Goal: Check status

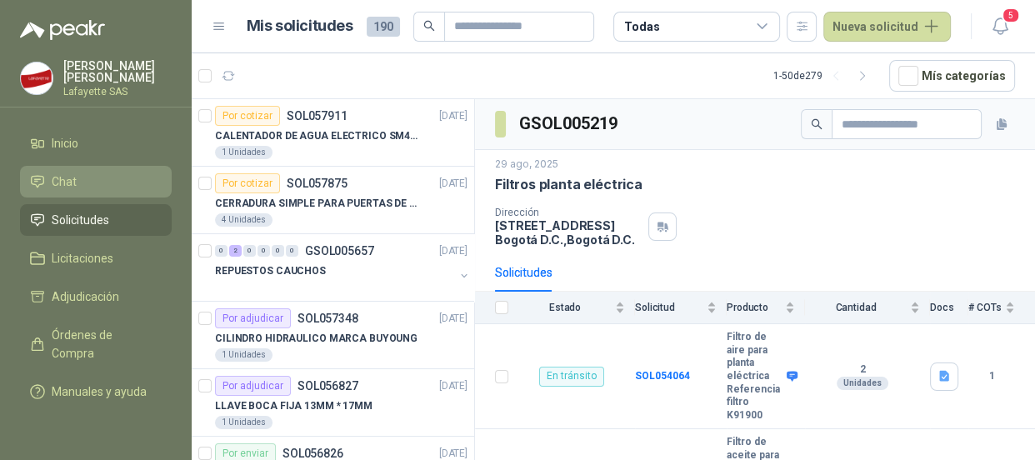
scroll to position [110, 0]
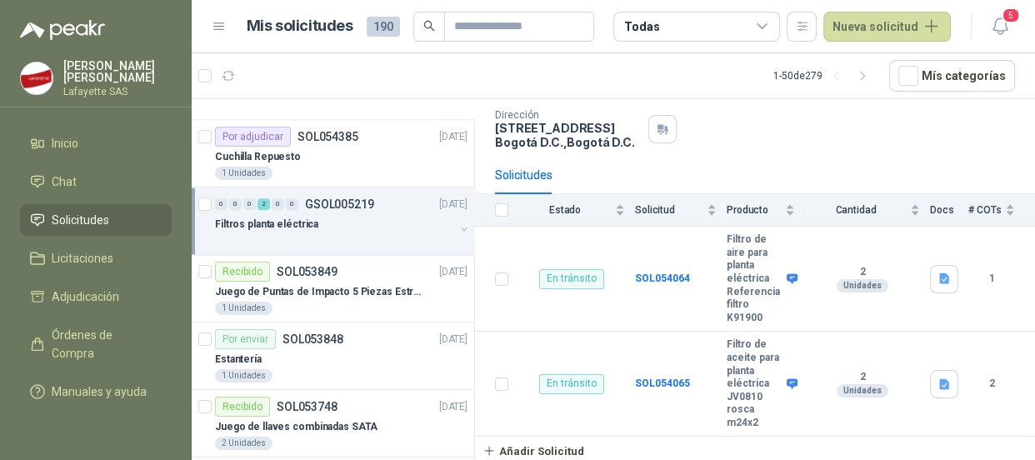
click at [58, 211] on span "Solicitudes" at bounding box center [81, 220] width 58 height 18
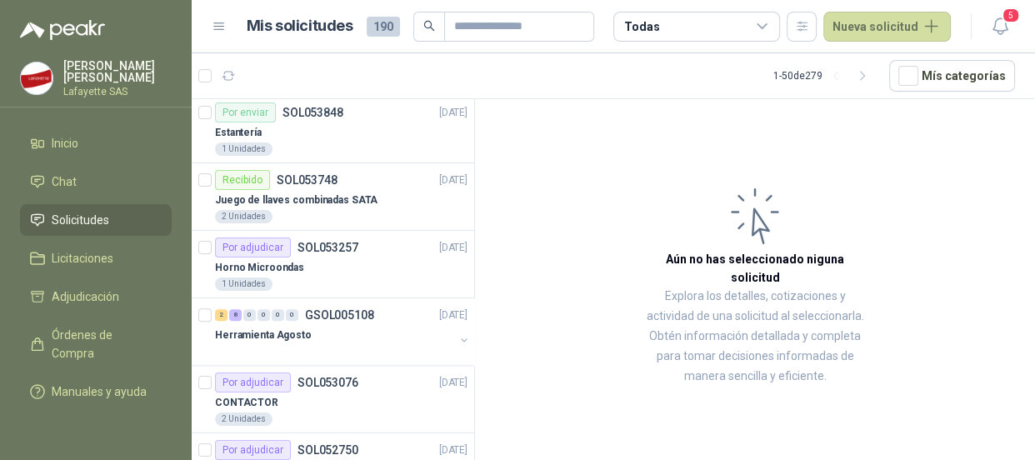
scroll to position [1970, 0]
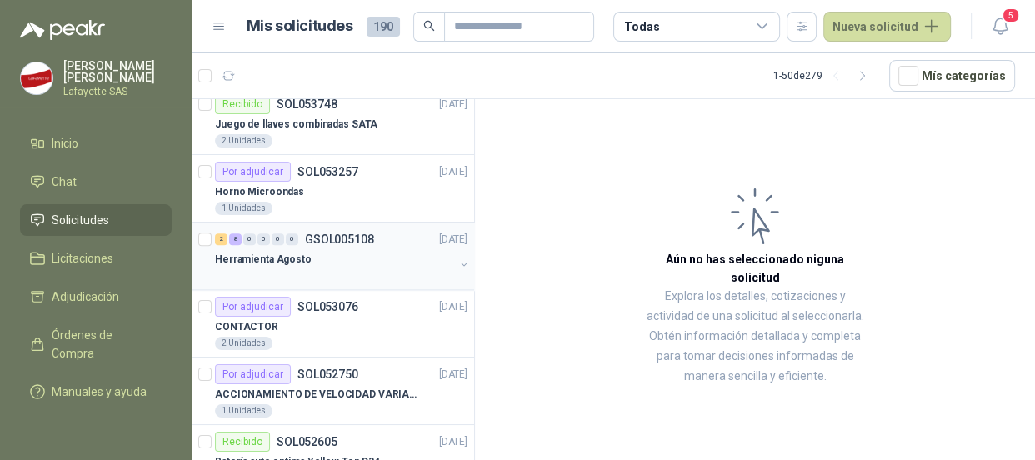
click at [261, 233] on div "0" at bounding box center [264, 239] width 13 height 12
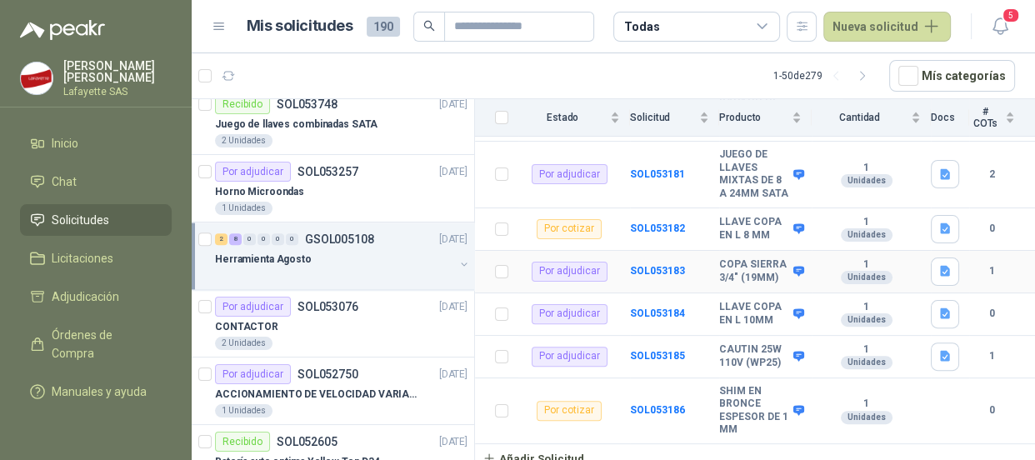
scroll to position [493, 0]
click at [655, 310] on b "SOL053184" at bounding box center [657, 314] width 55 height 12
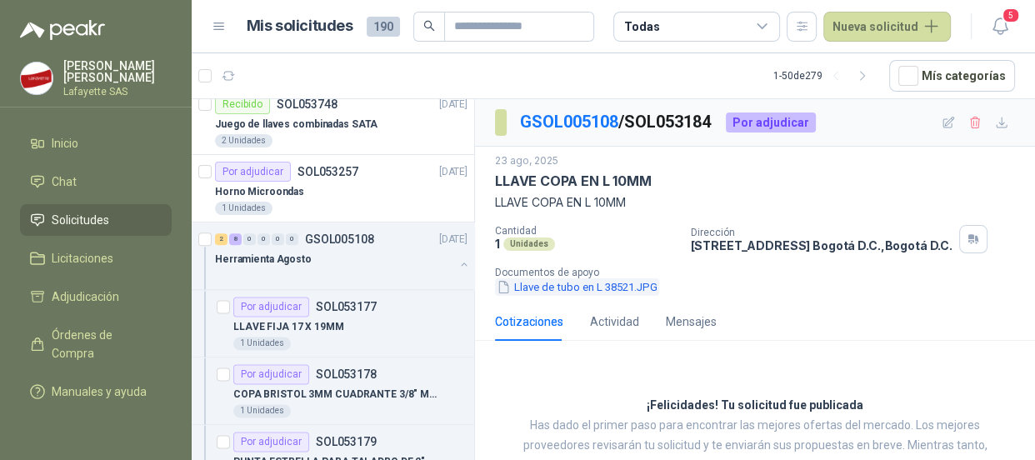
click at [604, 288] on button "Llave de tubo en L 38521.JPG" at bounding box center [577, 287] width 164 height 18
